Goal: Task Accomplishment & Management: Use online tool/utility

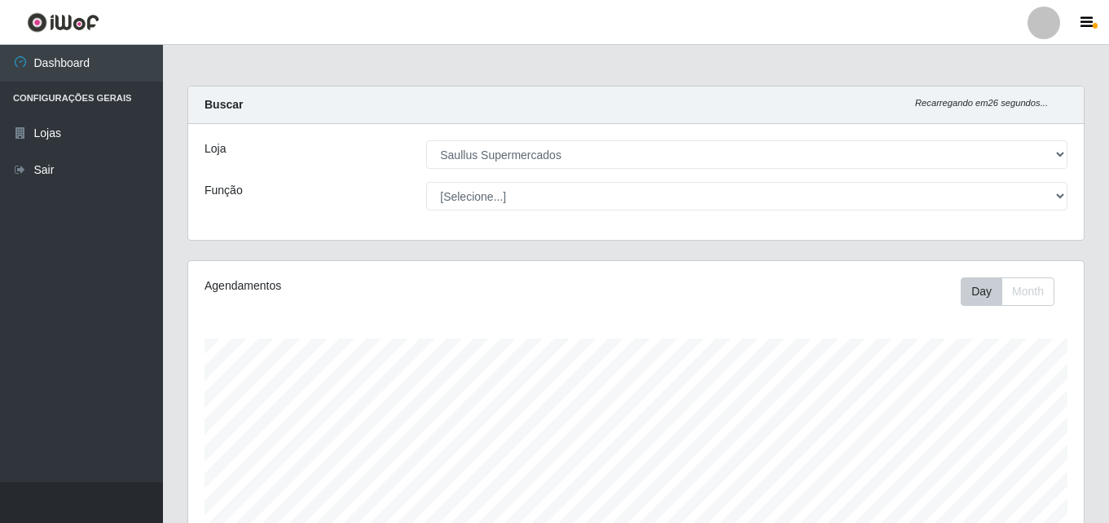
select select "423"
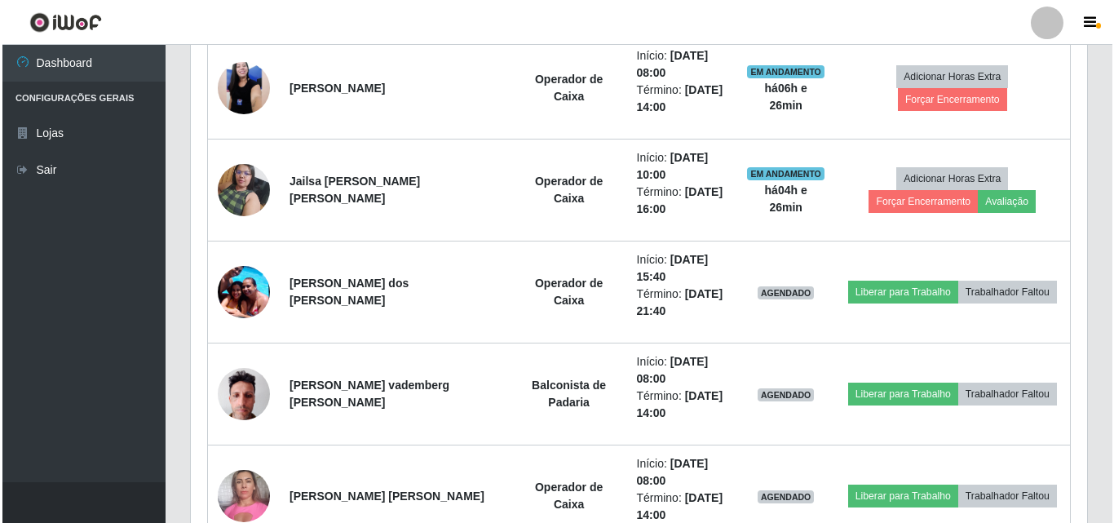
scroll to position [596, 0]
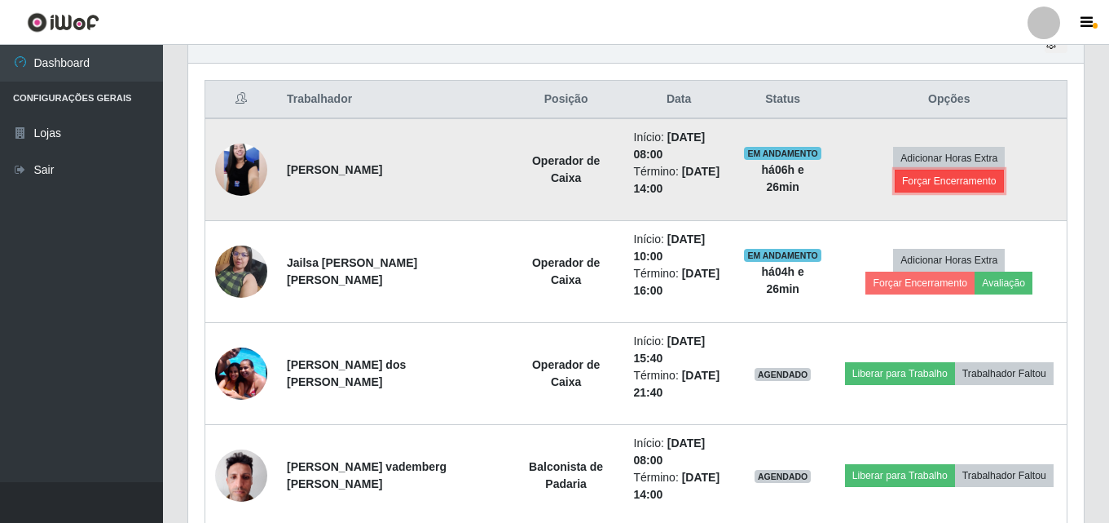
click at [987, 170] on button "Forçar Encerramento" at bounding box center [949, 181] width 109 height 23
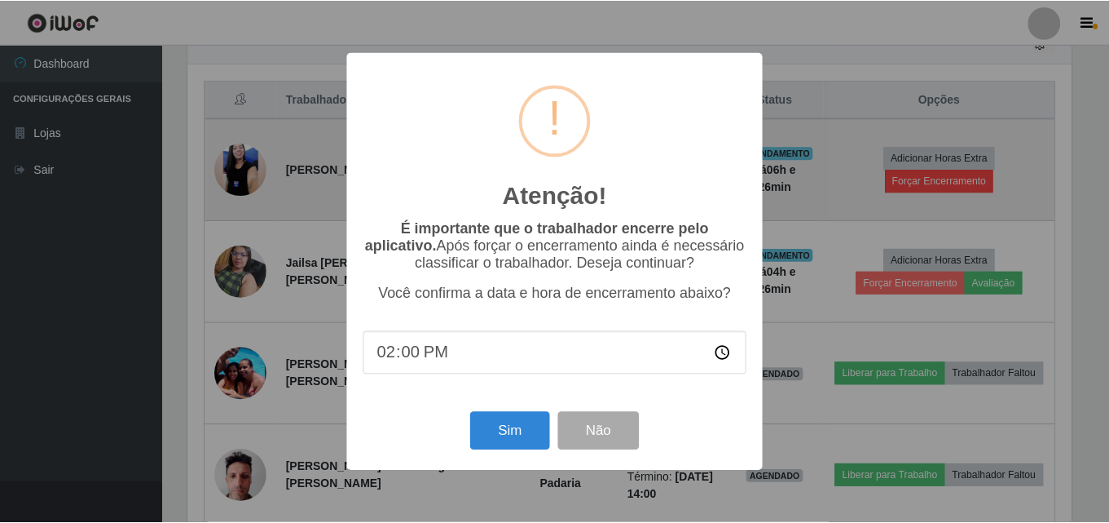
scroll to position [338, 888]
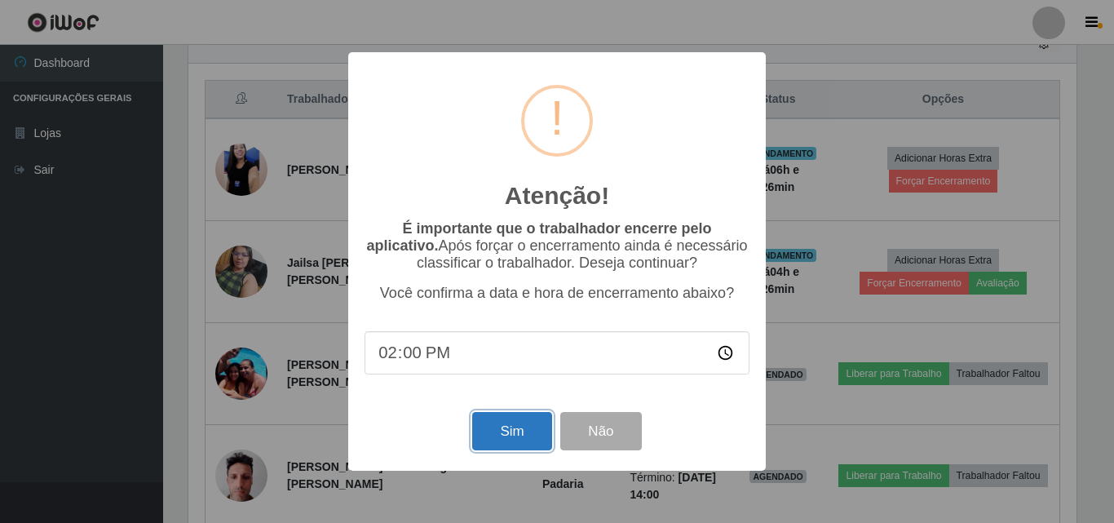
click at [476, 450] on button "Sim" at bounding box center [511, 431] width 79 height 38
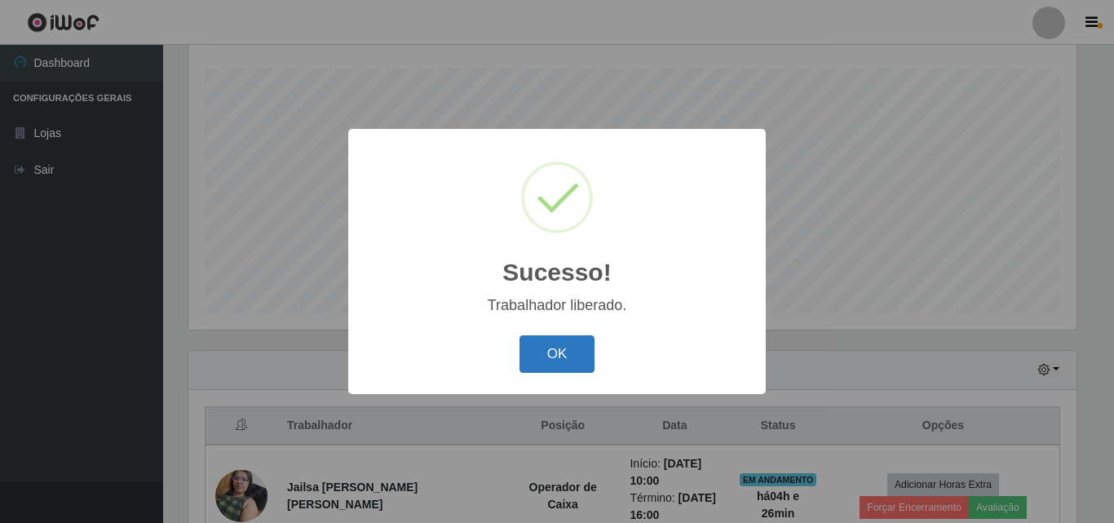
click at [576, 373] on button "OK" at bounding box center [557, 354] width 76 height 38
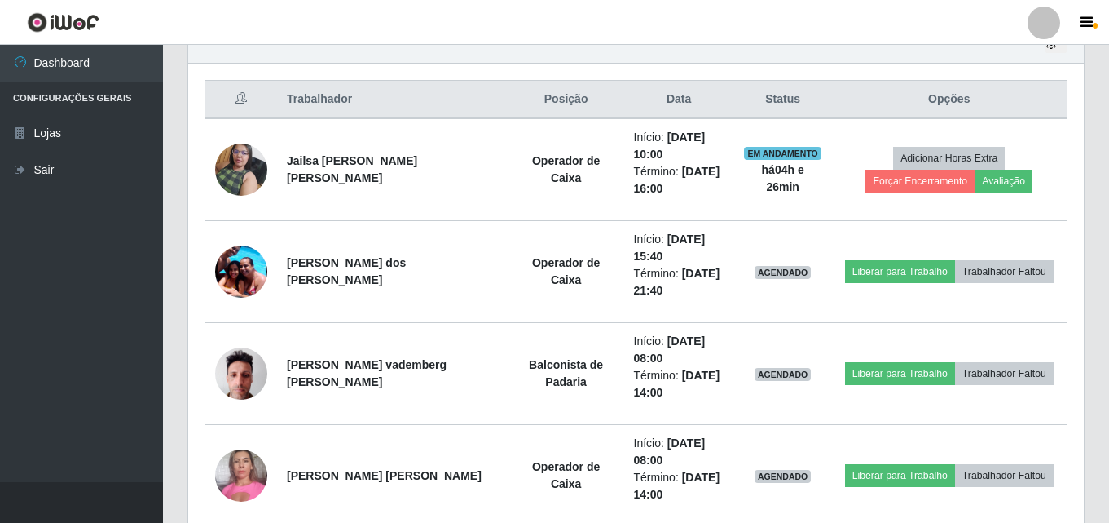
scroll to position [338, 896]
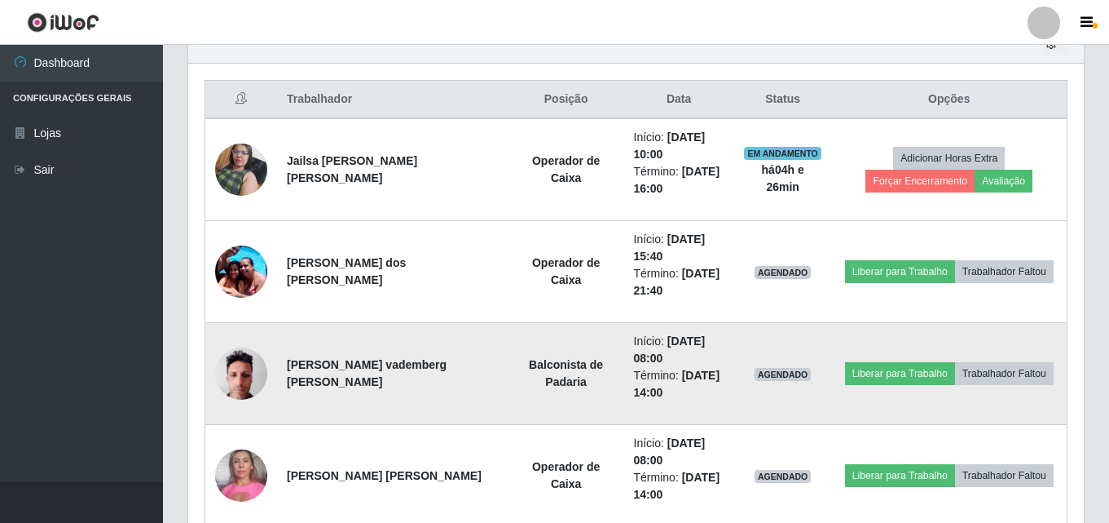
click at [234, 374] on img at bounding box center [241, 372] width 52 height 69
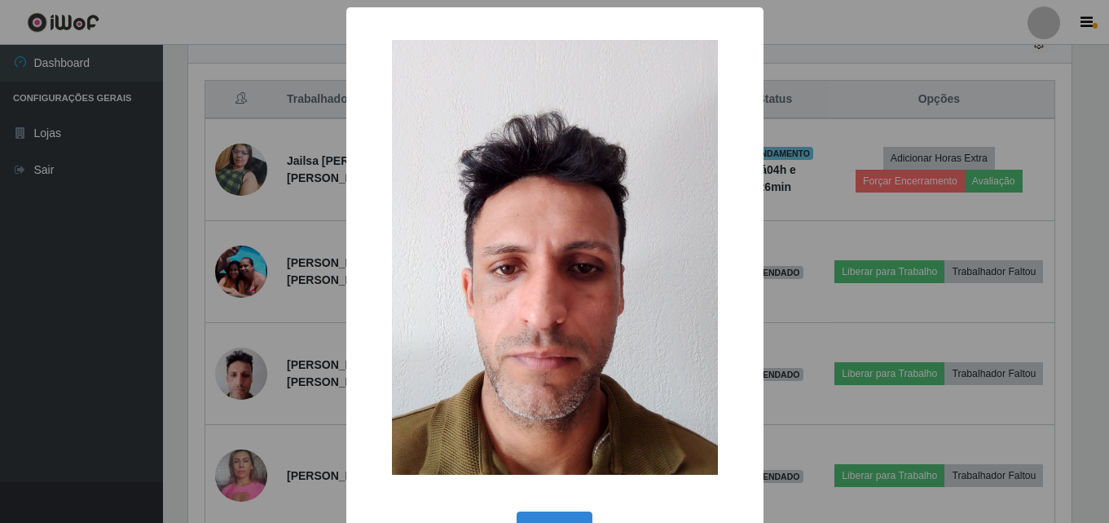
scroll to position [338, 888]
click at [234, 373] on div "× OK Cancel" at bounding box center [557, 261] width 1114 height 523
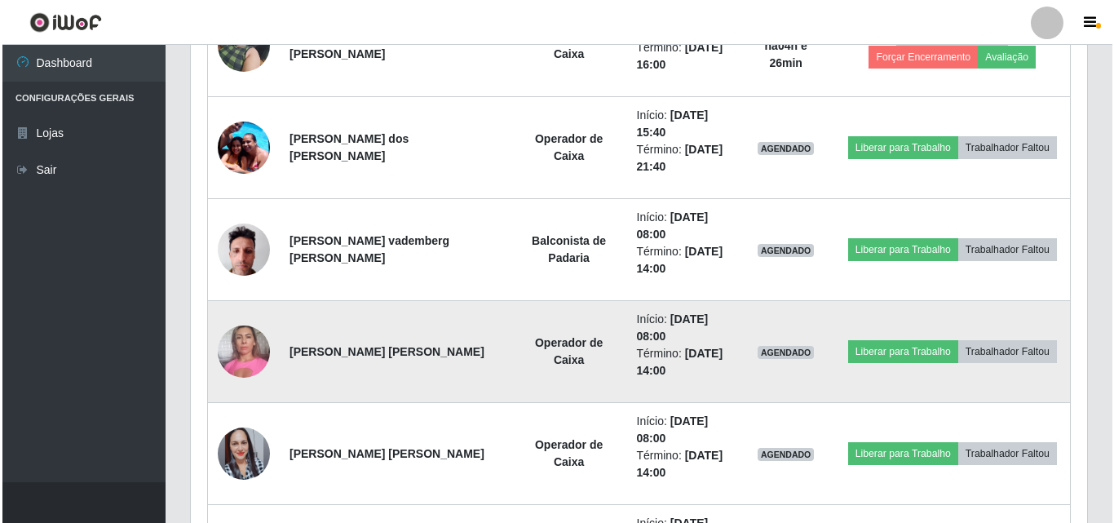
scroll to position [759, 0]
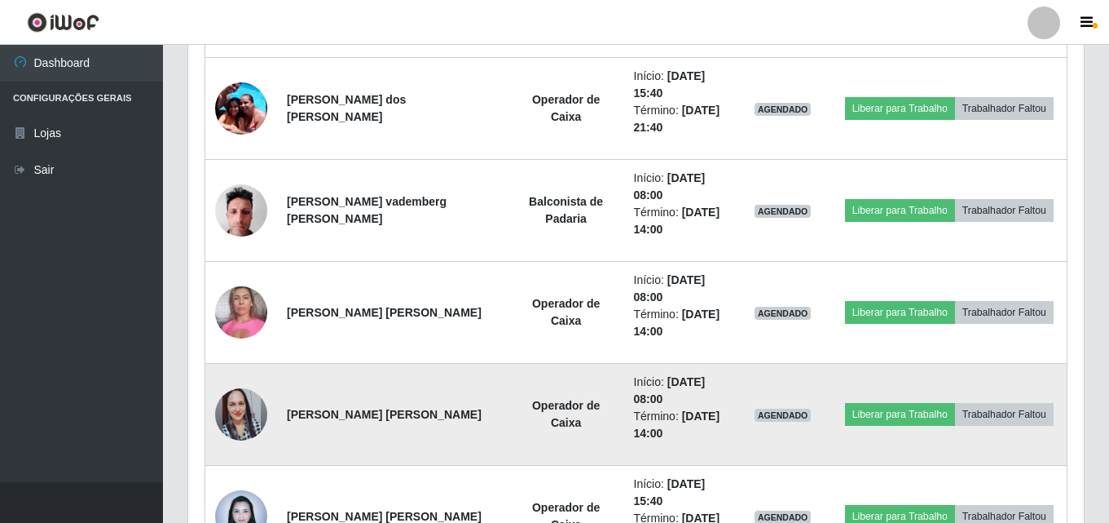
click at [240, 416] on img at bounding box center [241, 414] width 52 height 93
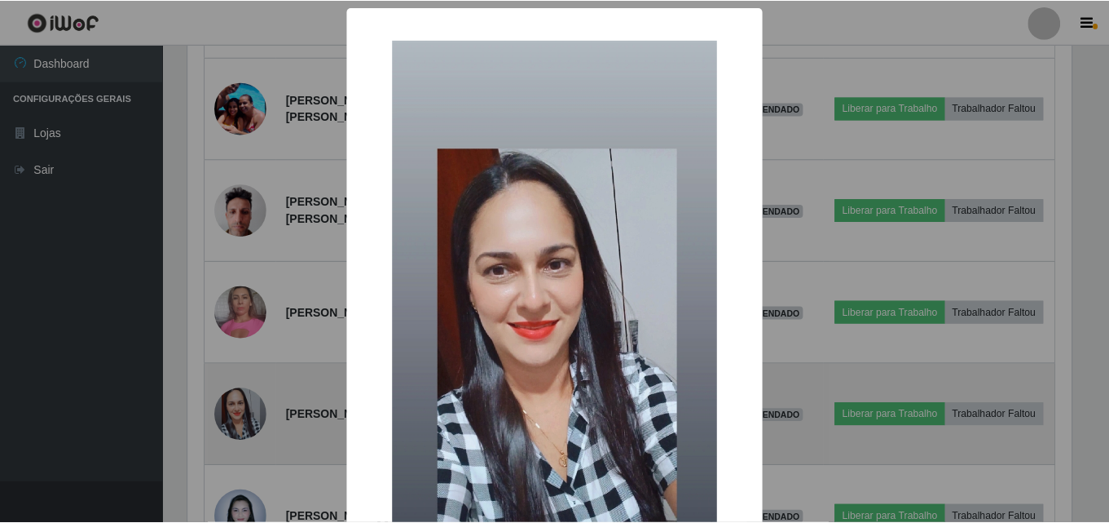
scroll to position [338, 888]
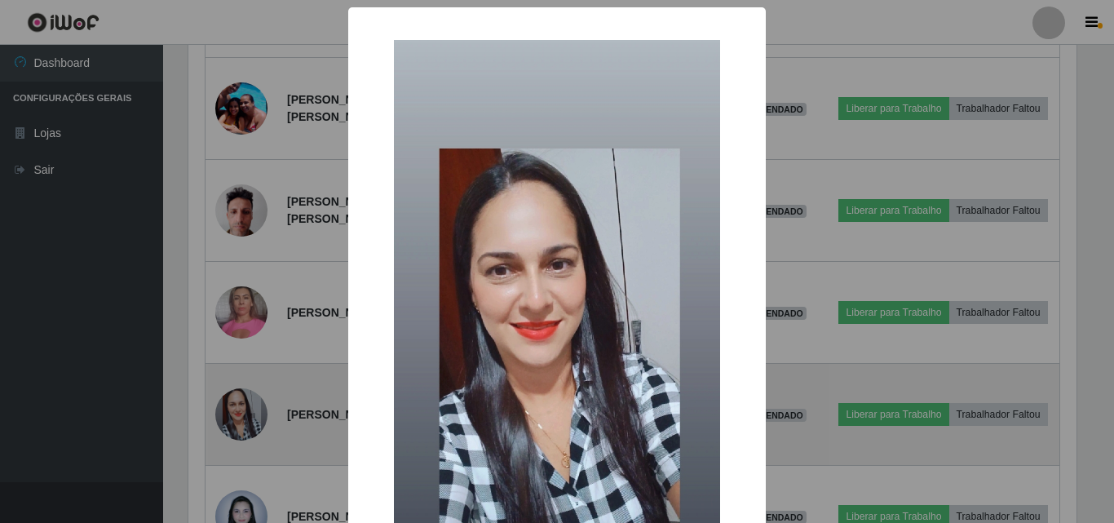
click at [240, 416] on div "× OK Cancel" at bounding box center [557, 261] width 1114 height 523
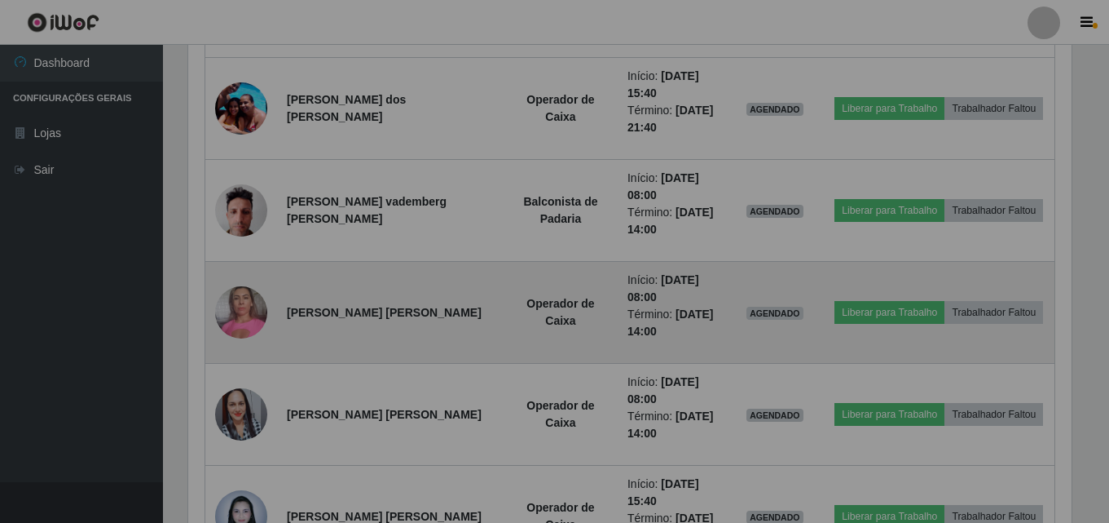
scroll to position [338, 896]
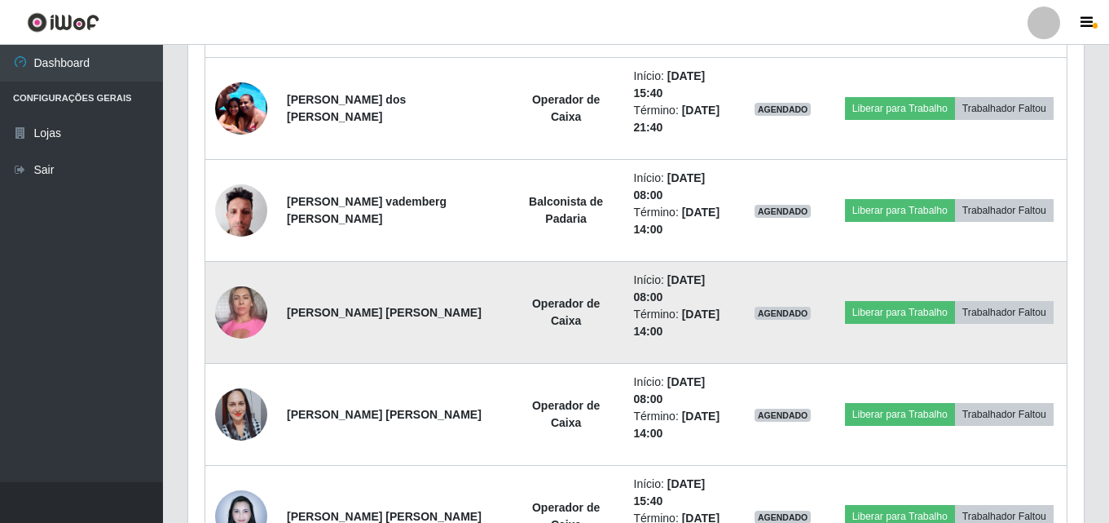
click at [248, 321] on img at bounding box center [241, 311] width 52 height 69
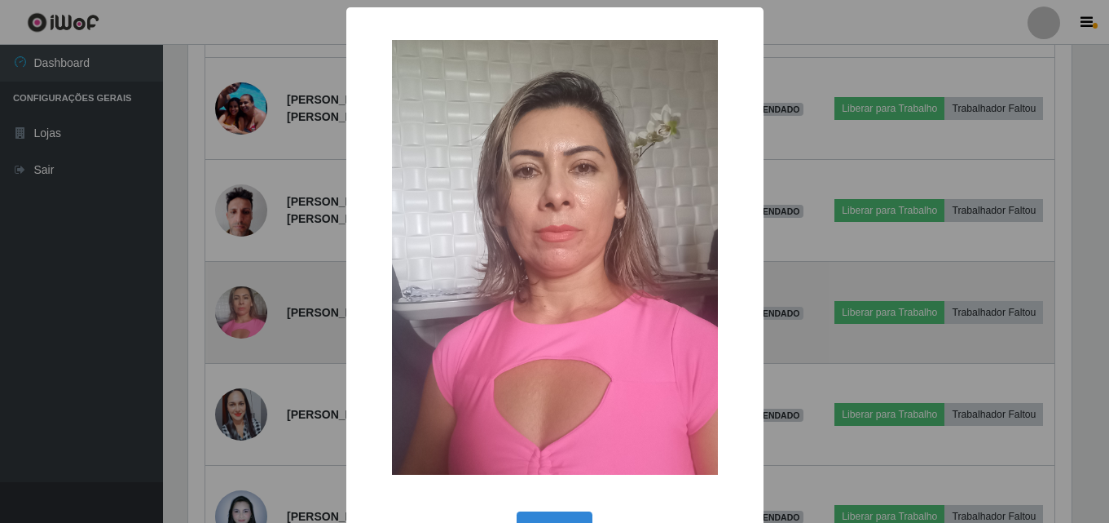
scroll to position [338, 888]
click at [248, 321] on div "× OK Cancel" at bounding box center [557, 261] width 1114 height 523
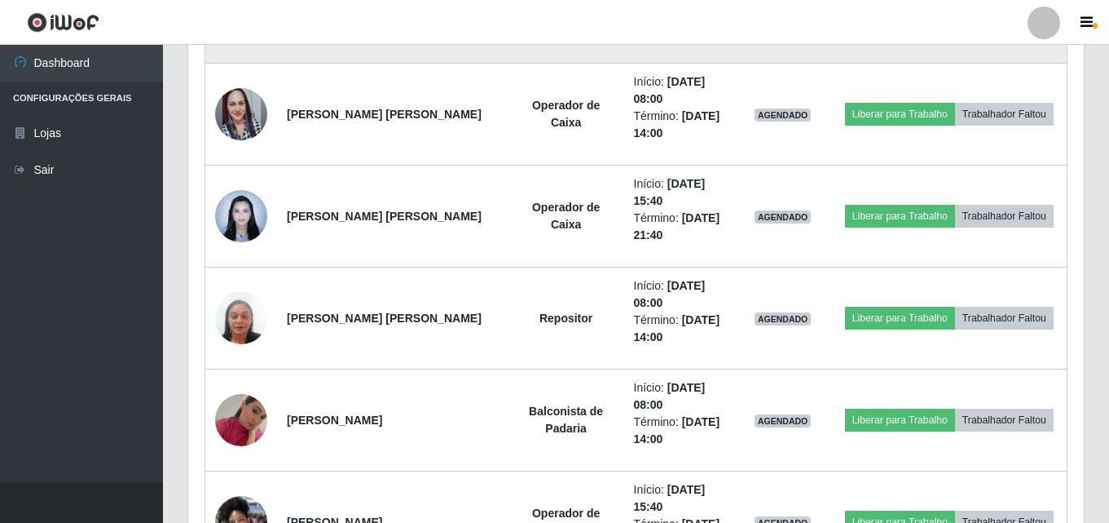
scroll to position [0, 0]
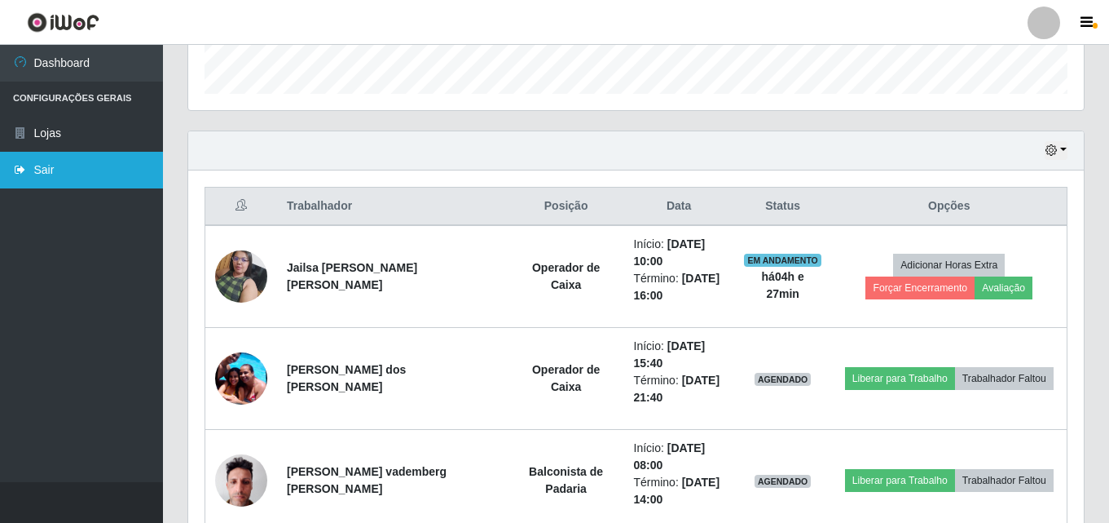
click at [46, 171] on link "Sair" at bounding box center [81, 170] width 163 height 37
